Goal: Transaction & Acquisition: Purchase product/service

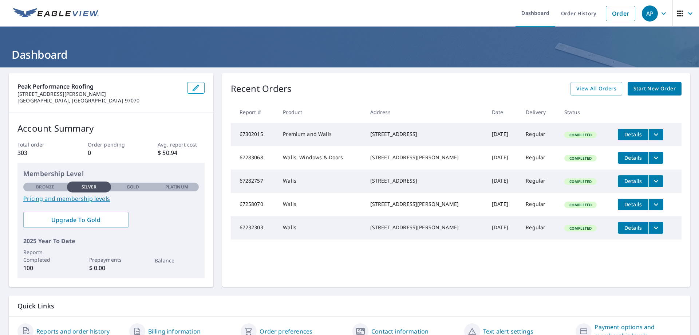
click at [646, 92] on span "Start New Order" at bounding box center [654, 88] width 42 height 9
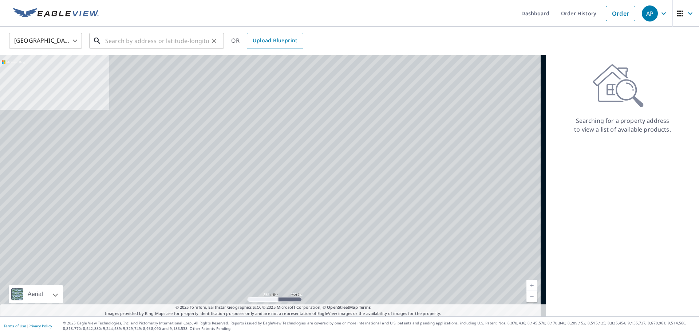
click at [182, 49] on div "​" at bounding box center [156, 41] width 135 height 16
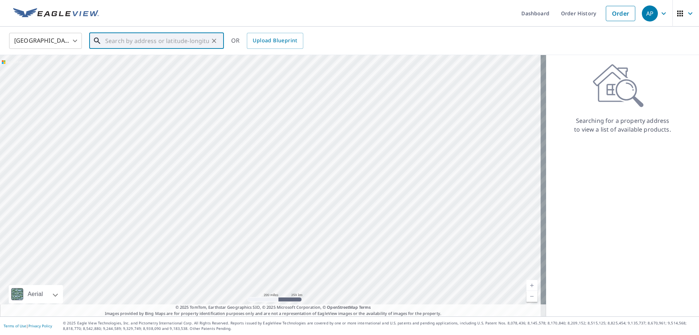
paste input "[STREET_ADDRESS][PERSON_NAME]"
click at [178, 64] on span "[STREET_ADDRESS][PERSON_NAME]" at bounding box center [161, 62] width 114 height 9
type input "[STREET_ADDRESS][PERSON_NAME]"
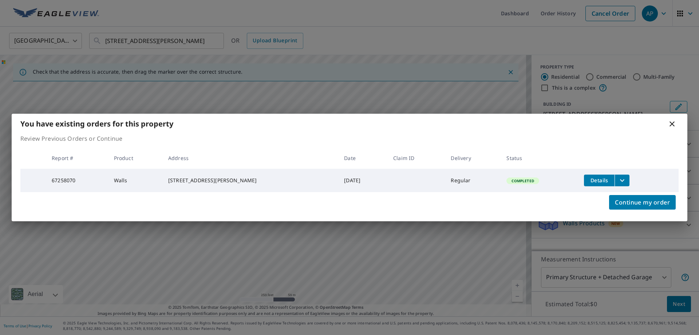
click at [674, 122] on icon at bounding box center [672, 123] width 9 height 9
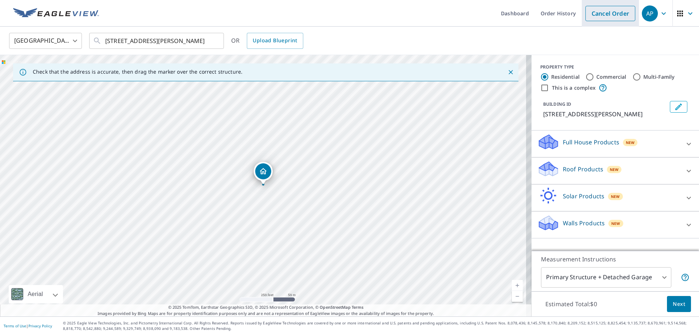
click at [605, 14] on link "Cancel Order" at bounding box center [610, 13] width 50 height 15
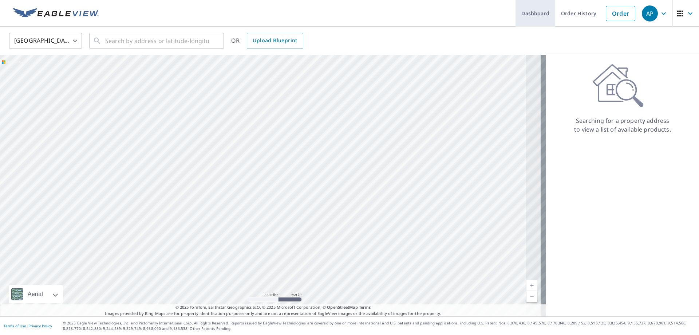
click at [533, 15] on link "Dashboard" at bounding box center [535, 13] width 40 height 27
